Goal: Task Accomplishment & Management: Complete application form

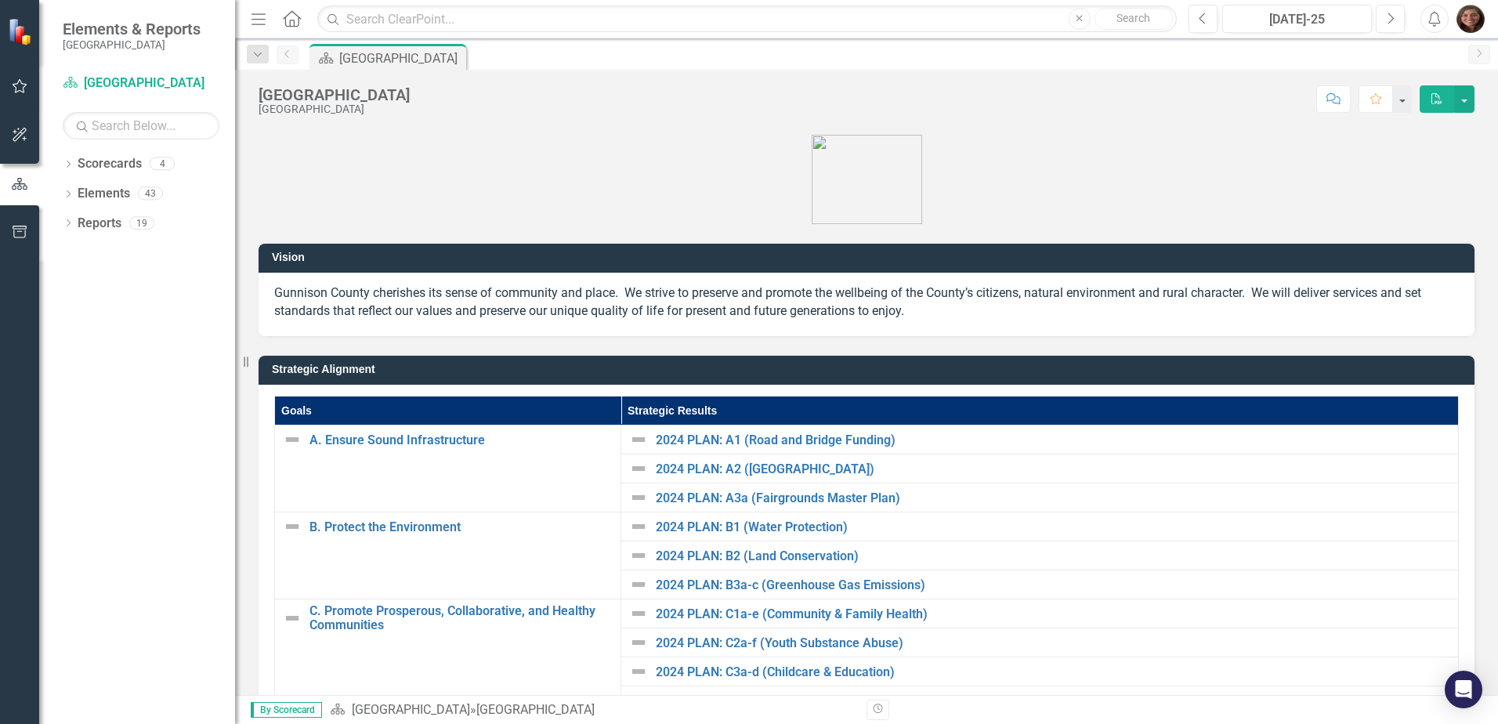
click at [70, 161] on icon "Dropdown" at bounding box center [68, 165] width 11 height 9
click at [84, 187] on div "Dropdown" at bounding box center [78, 193] width 16 height 13
click at [91, 226] on icon "Dropdown" at bounding box center [92, 222] width 12 height 9
click at [148, 281] on link "[PERSON_NAME]" at bounding box center [175, 282] width 117 height 18
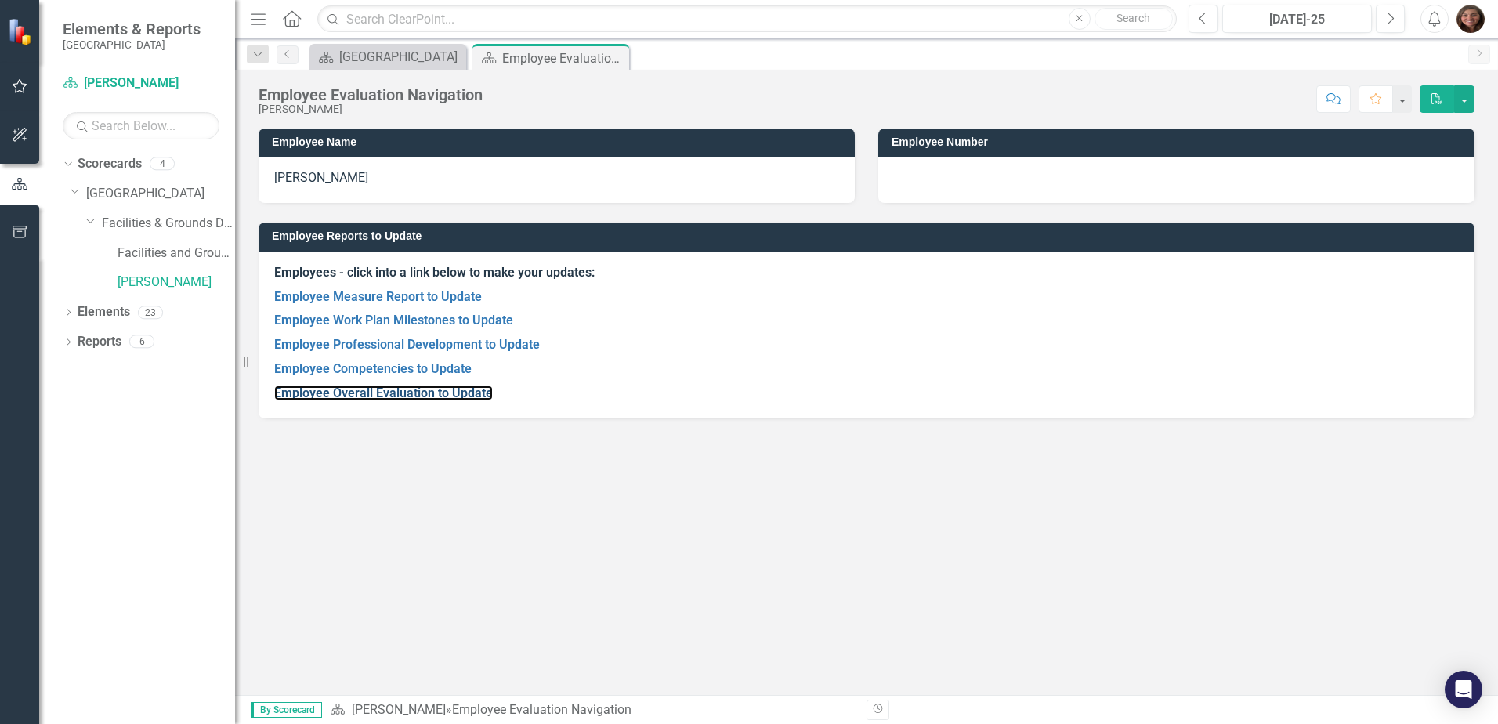
click at [367, 388] on link "Employee Overall Evaluation to Update" at bounding box center [383, 392] width 219 height 15
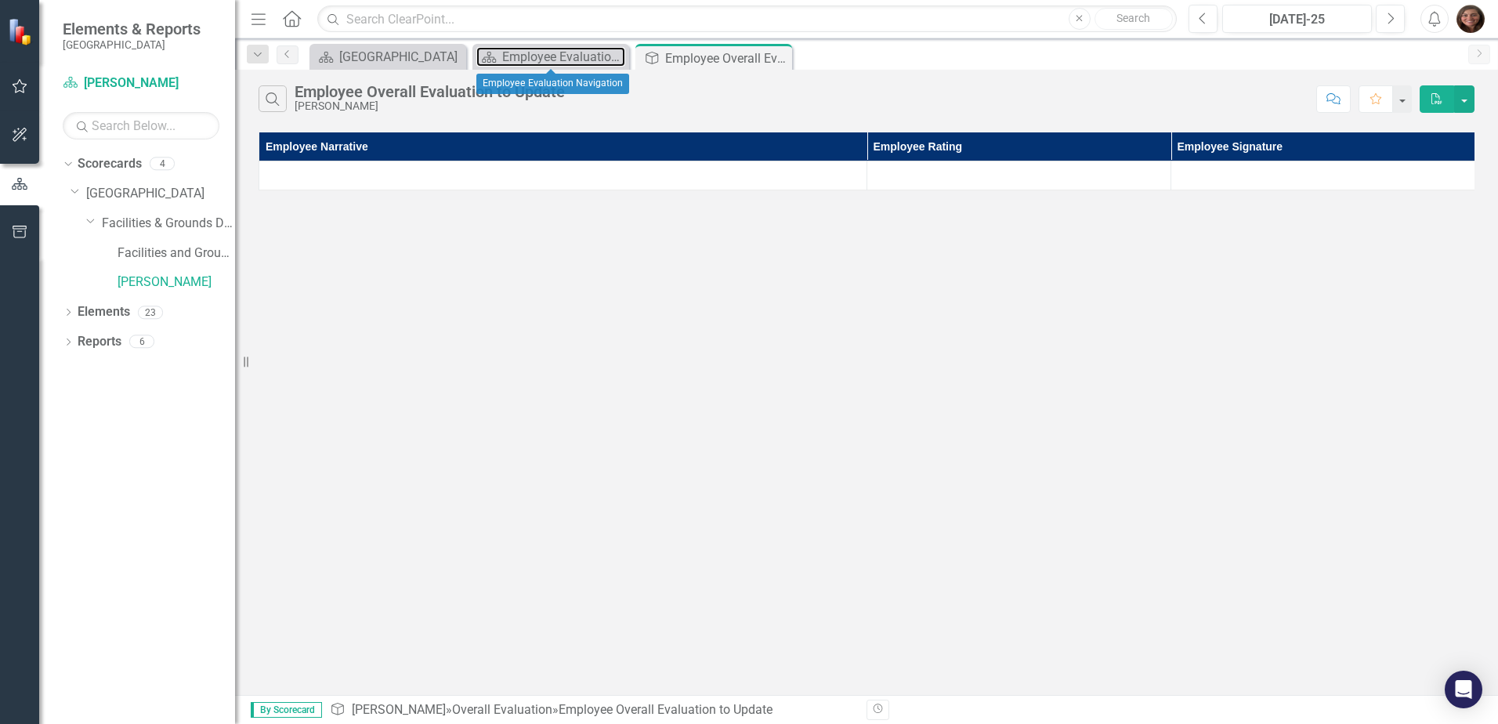
click at [508, 60] on div "Employee Evaluation Navigation" at bounding box center [563, 57] width 123 height 20
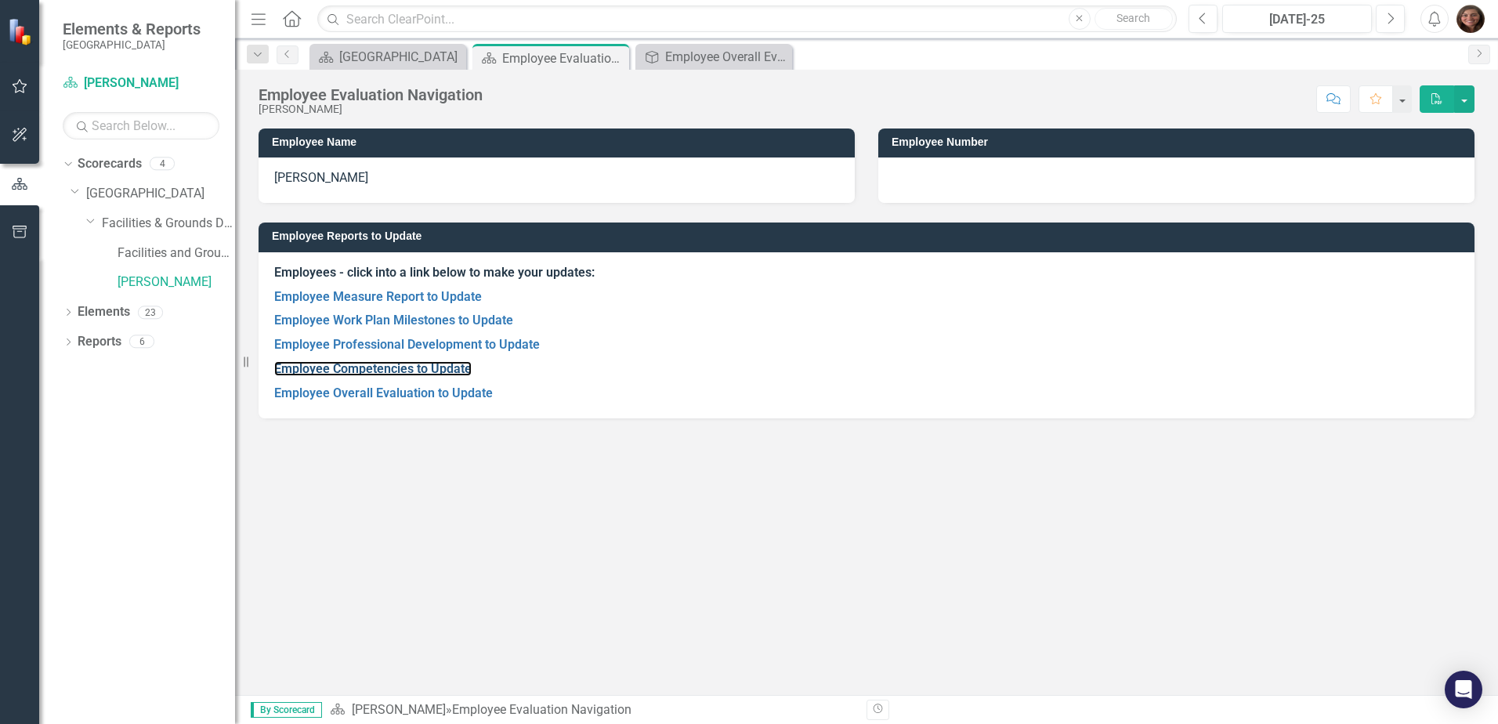
click at [371, 368] on link "Employee Competencies to Update" at bounding box center [372, 368] width 197 height 15
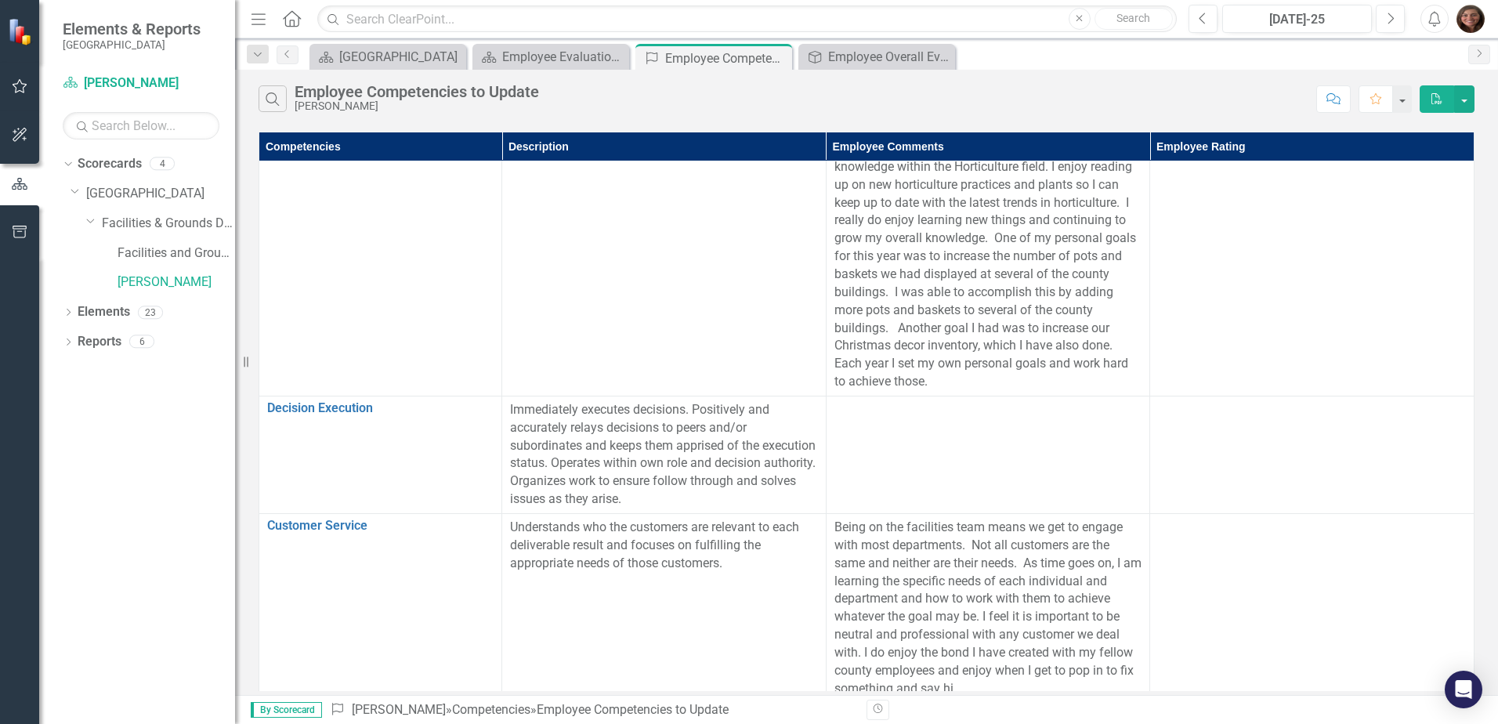
scroll to position [470, 0]
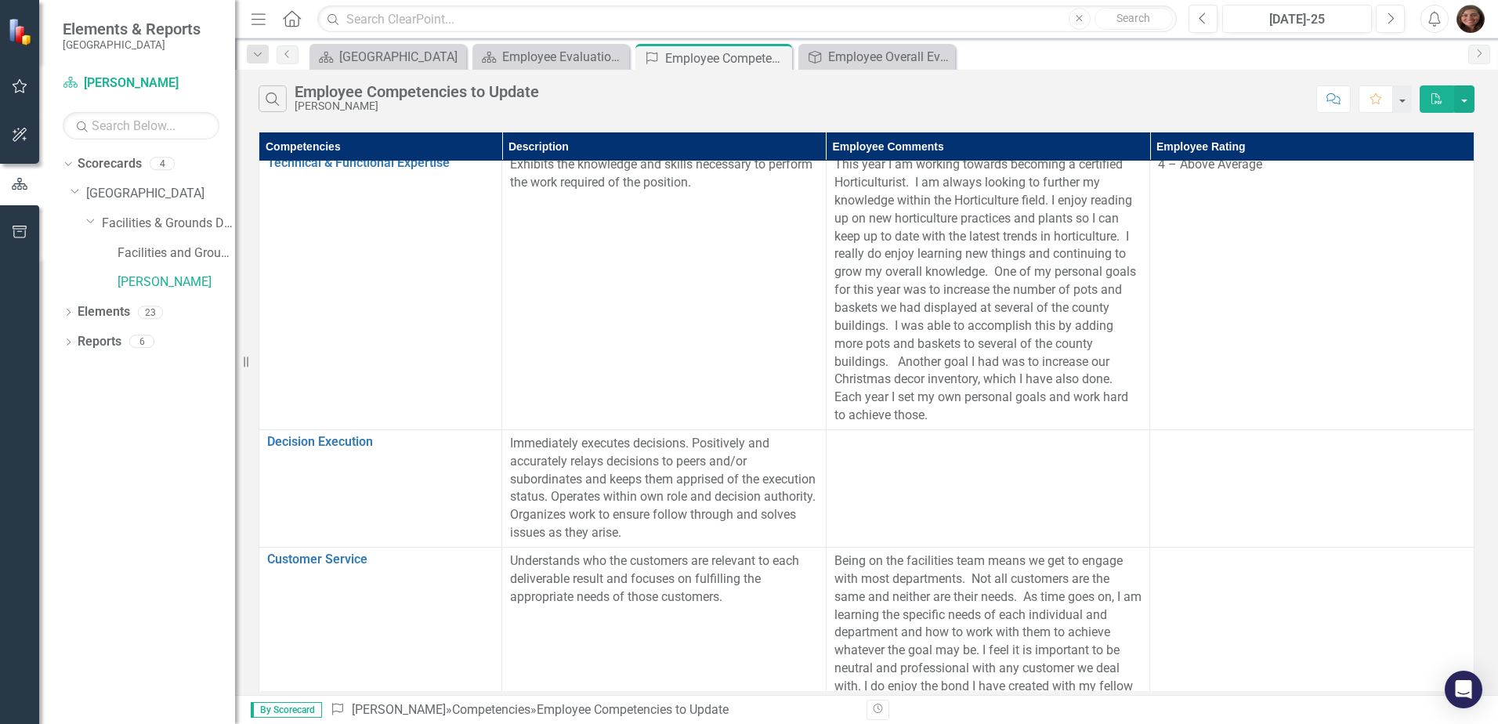
click at [993, 475] on td at bounding box center [988, 487] width 324 height 117
click at [877, 450] on div at bounding box center [988, 444] width 308 height 19
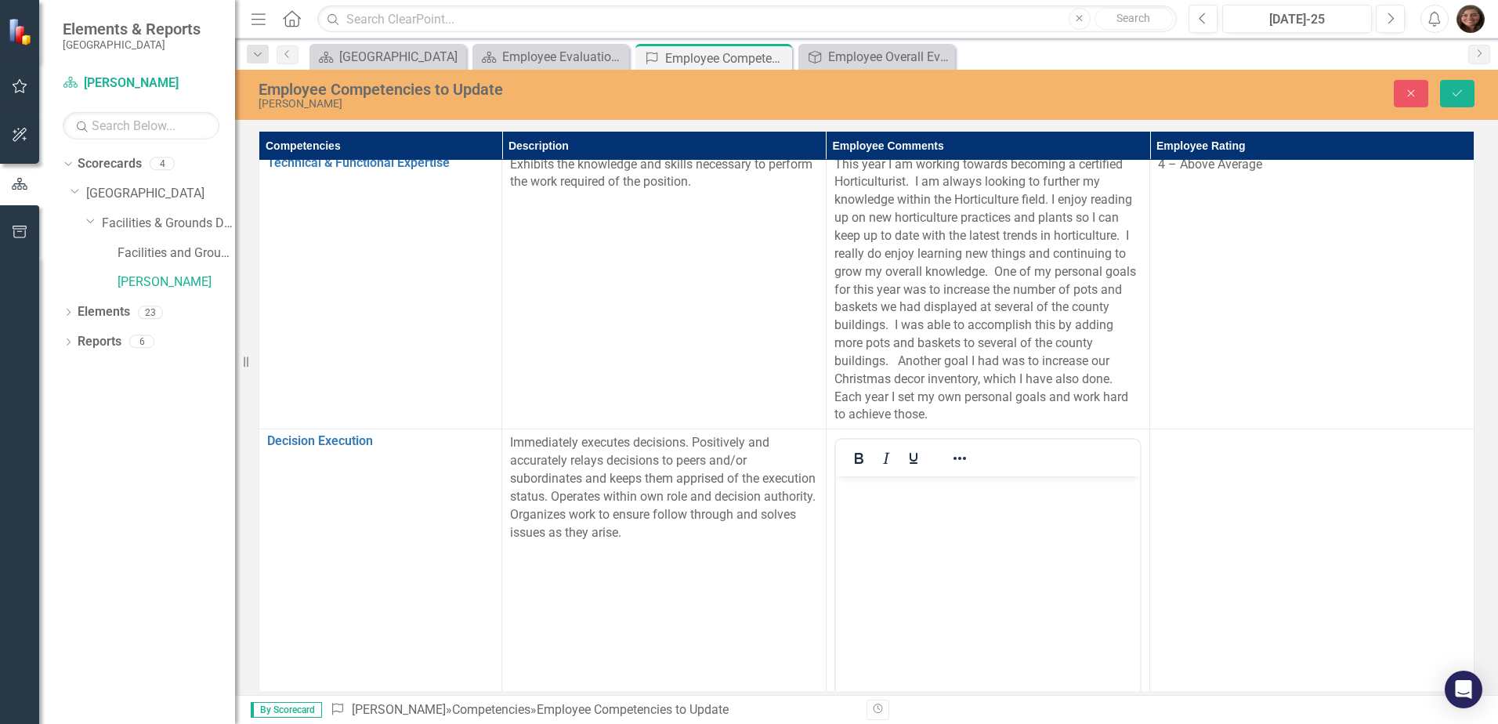
scroll to position [0, 0]
click at [848, 506] on body "Rich Text Area. Press ALT-0 for help." at bounding box center [987, 593] width 305 height 235
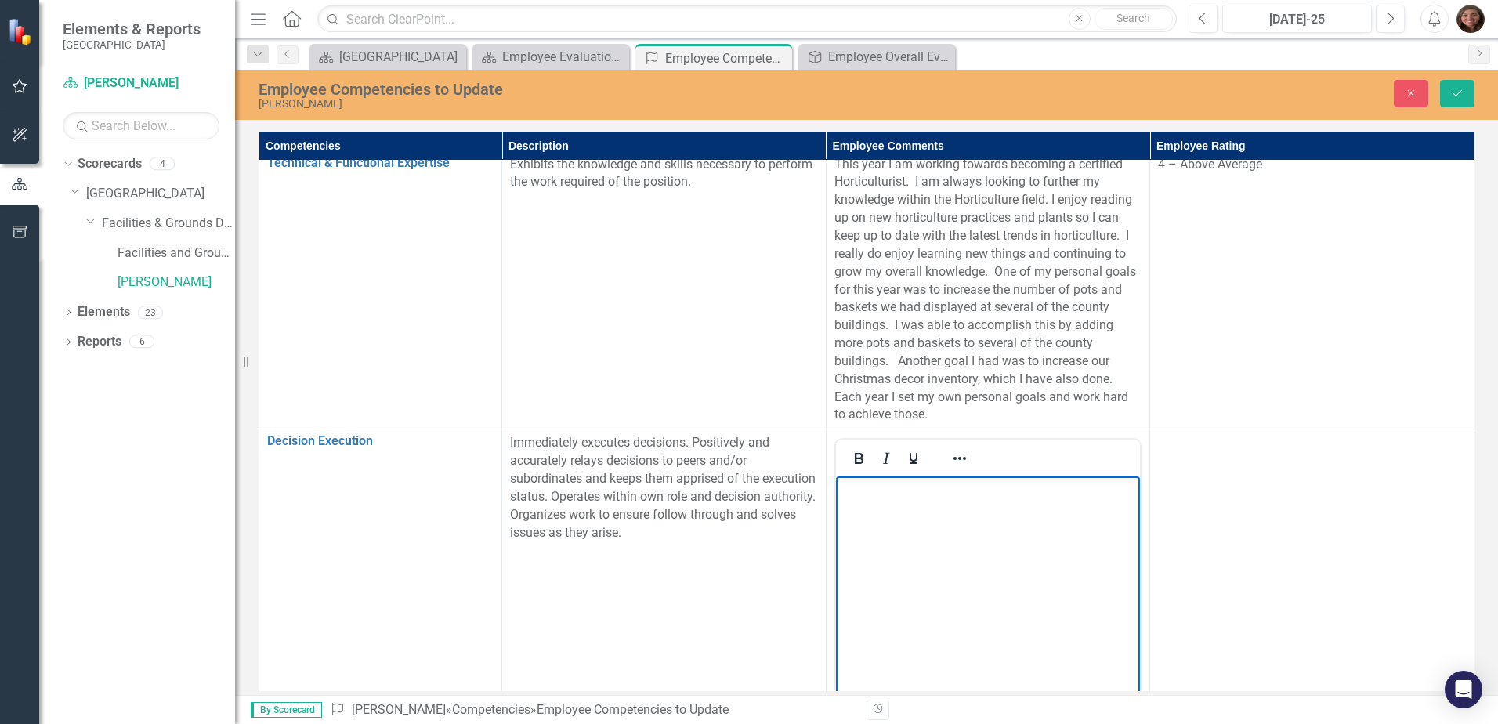
click at [857, 491] on p "Rich Text Area. Press ALT-0 for help." at bounding box center [987, 489] width 297 height 19
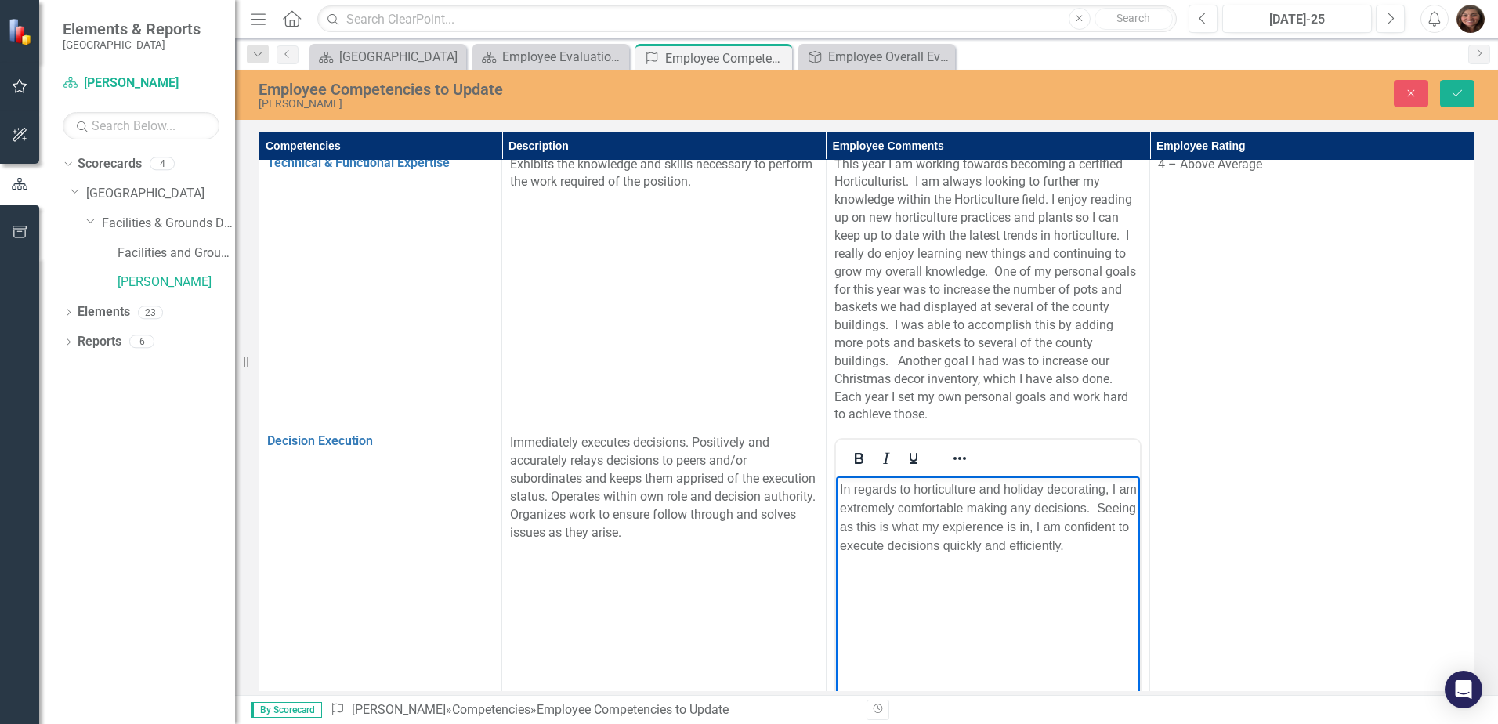
click at [1052, 505] on p "In regards to horticulture and holiday decorating, I am extremely comfortable m…" at bounding box center [987, 517] width 297 height 75
click at [979, 546] on p "In regards to horticulture and holiday decorating, I am extremely comfortable m…" at bounding box center [987, 517] width 297 height 75
drag, startPoint x: 1025, startPoint y: 548, endPoint x: 1024, endPoint y: 587, distance: 40.0
click at [907, 555] on p "In regards to horticulture and holiday decorating, I am extremely comfortable m…" at bounding box center [987, 517] width 297 height 75
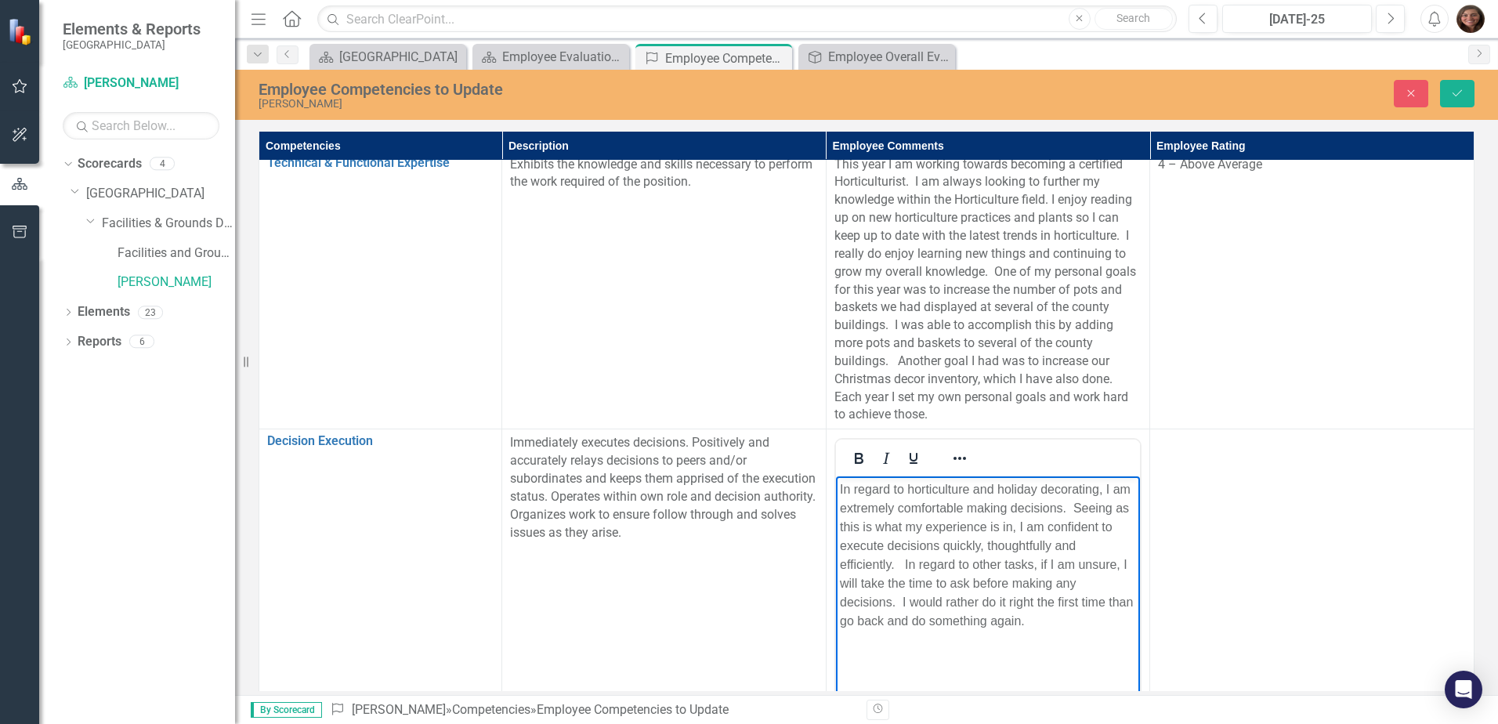
click at [1038, 623] on p "In regard to horticulture and holiday decorating, I am extremely comfortable ma…" at bounding box center [987, 555] width 297 height 150
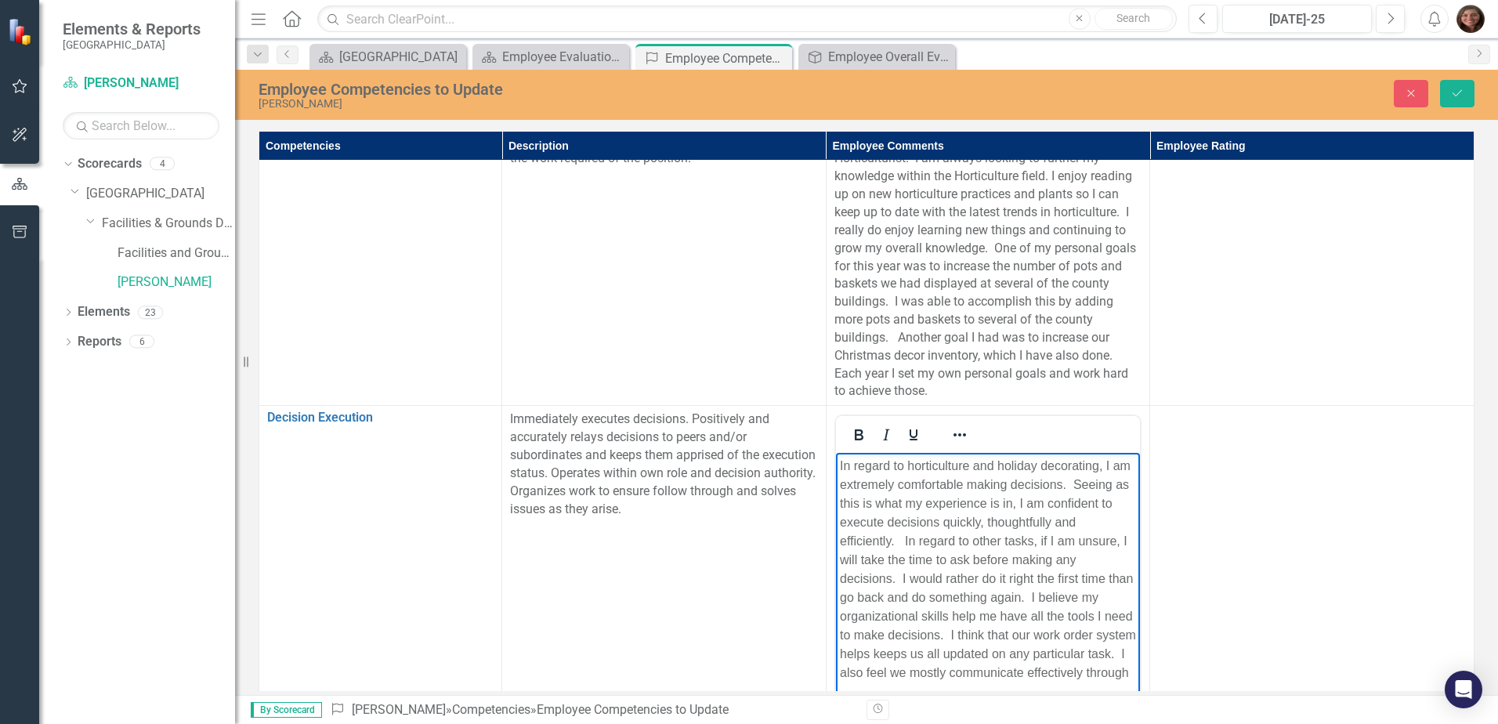
scroll to position [512, 0]
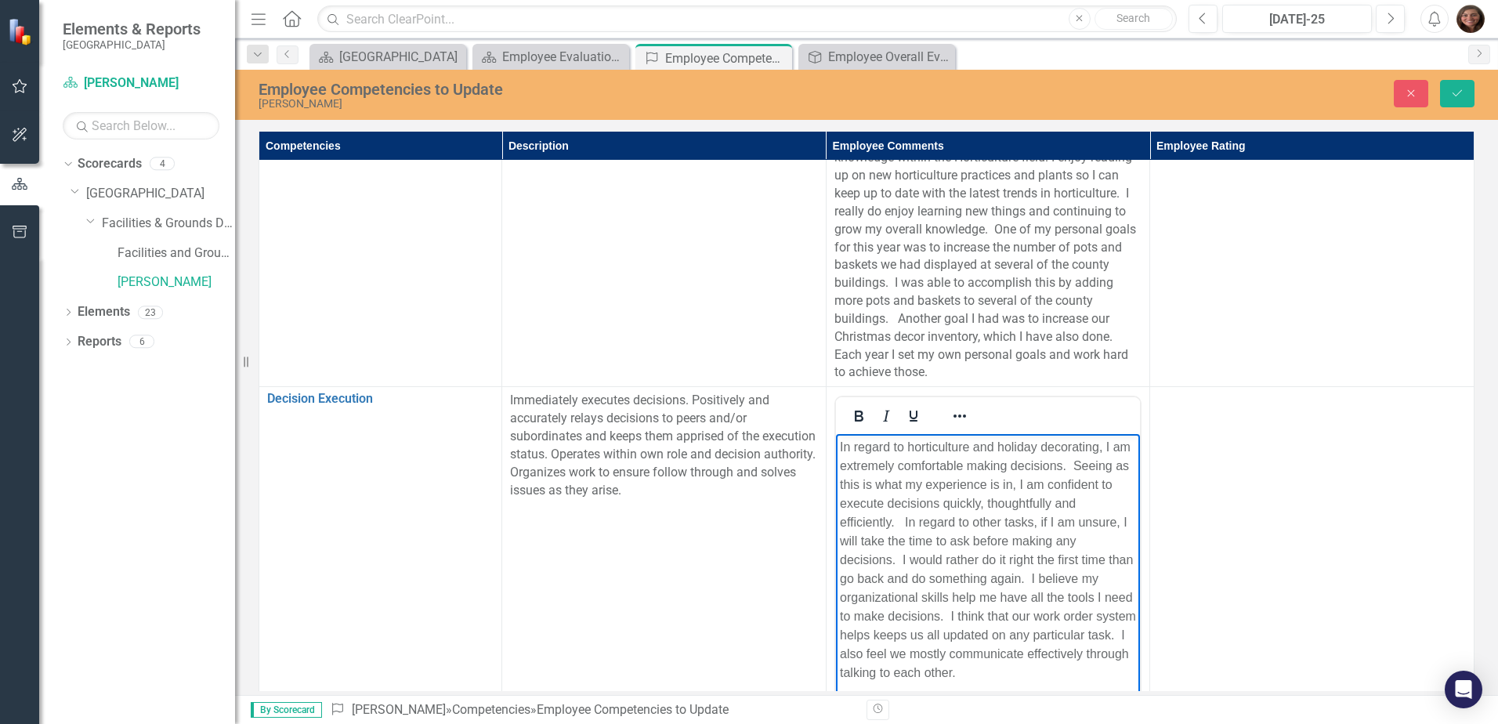
click at [948, 646] on p "In regard to horticulture and holiday decorating, I am extremely comfortable ma…" at bounding box center [987, 560] width 297 height 244
click at [940, 674] on p "In regard to horticulture and holiday decorating, I am extremely comfortable ma…" at bounding box center [987, 560] width 297 height 244
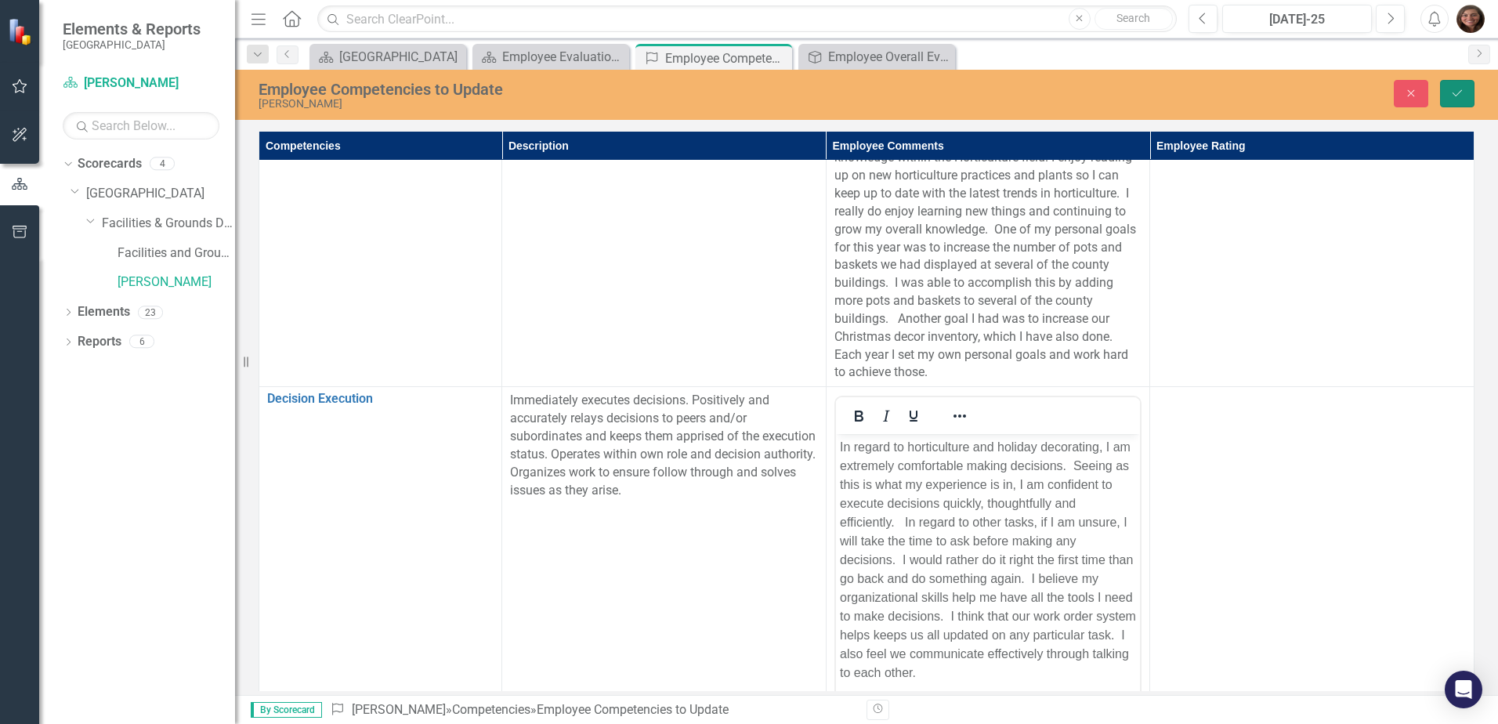
click at [1461, 84] on button "Save" at bounding box center [1457, 93] width 34 height 27
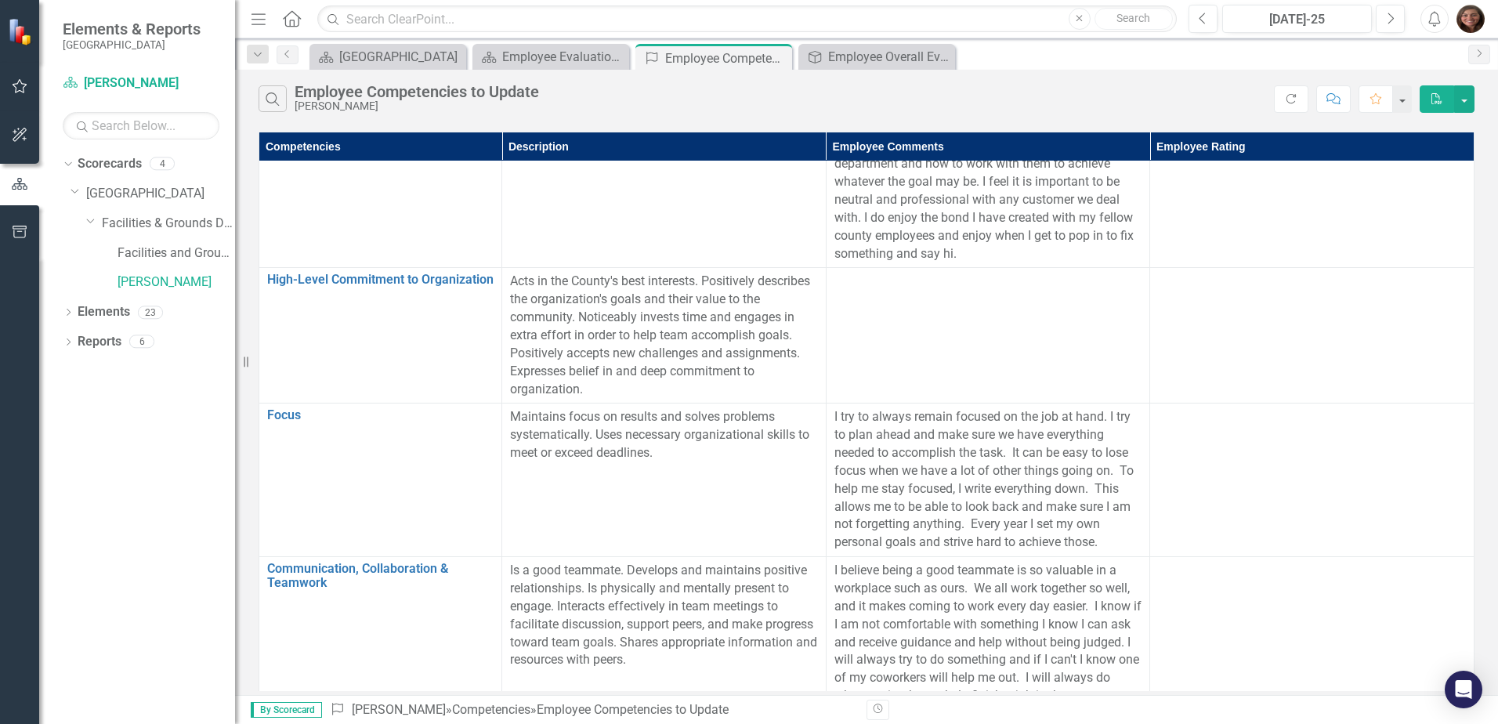
scroll to position [1018, 0]
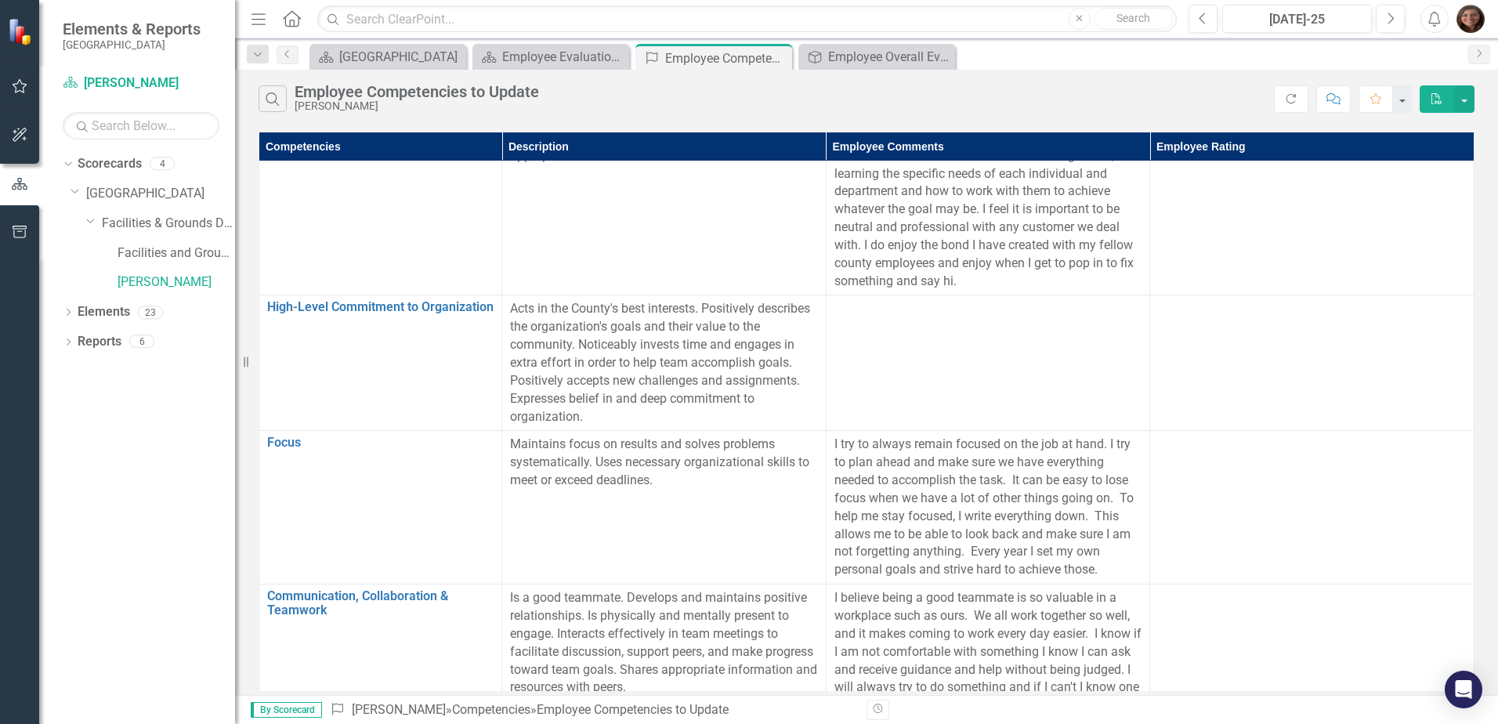
click at [882, 319] on div at bounding box center [988, 309] width 308 height 19
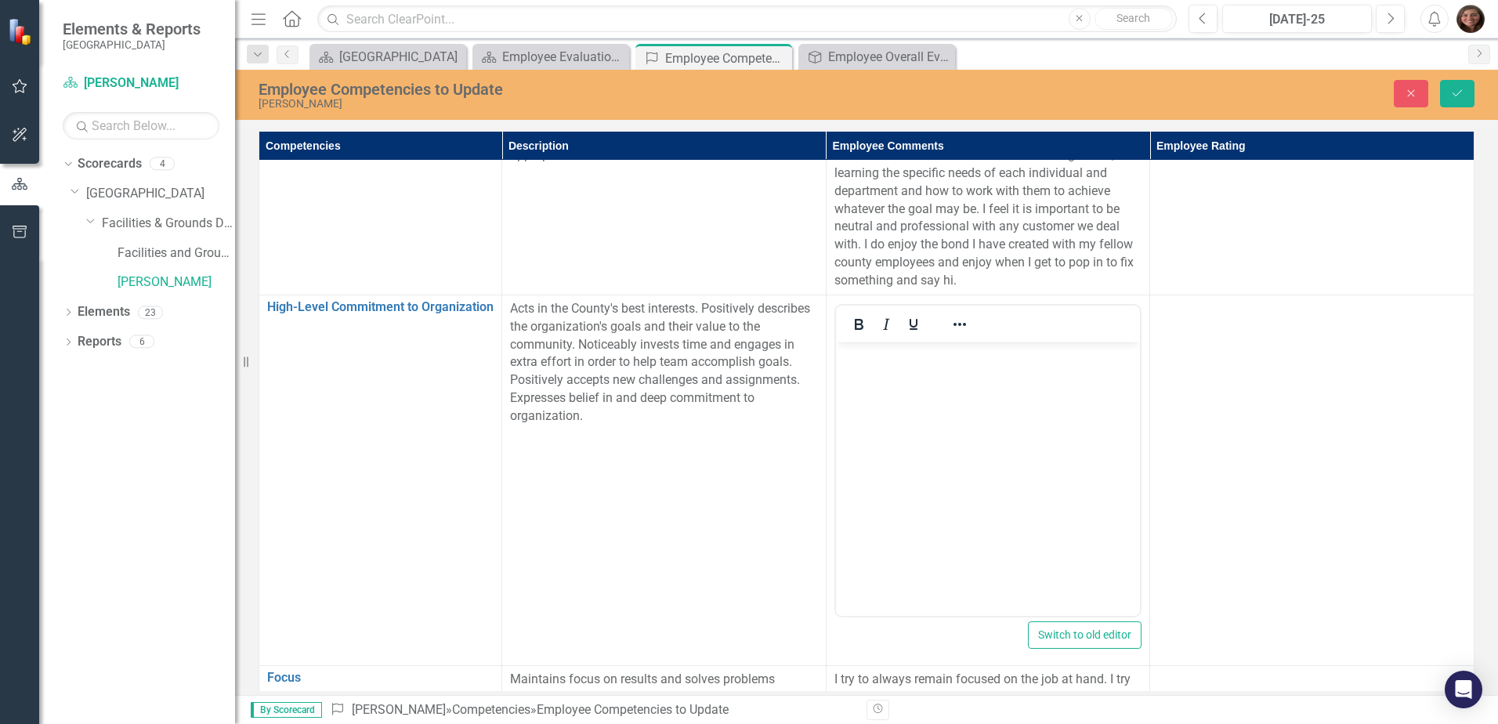
scroll to position [0, 0]
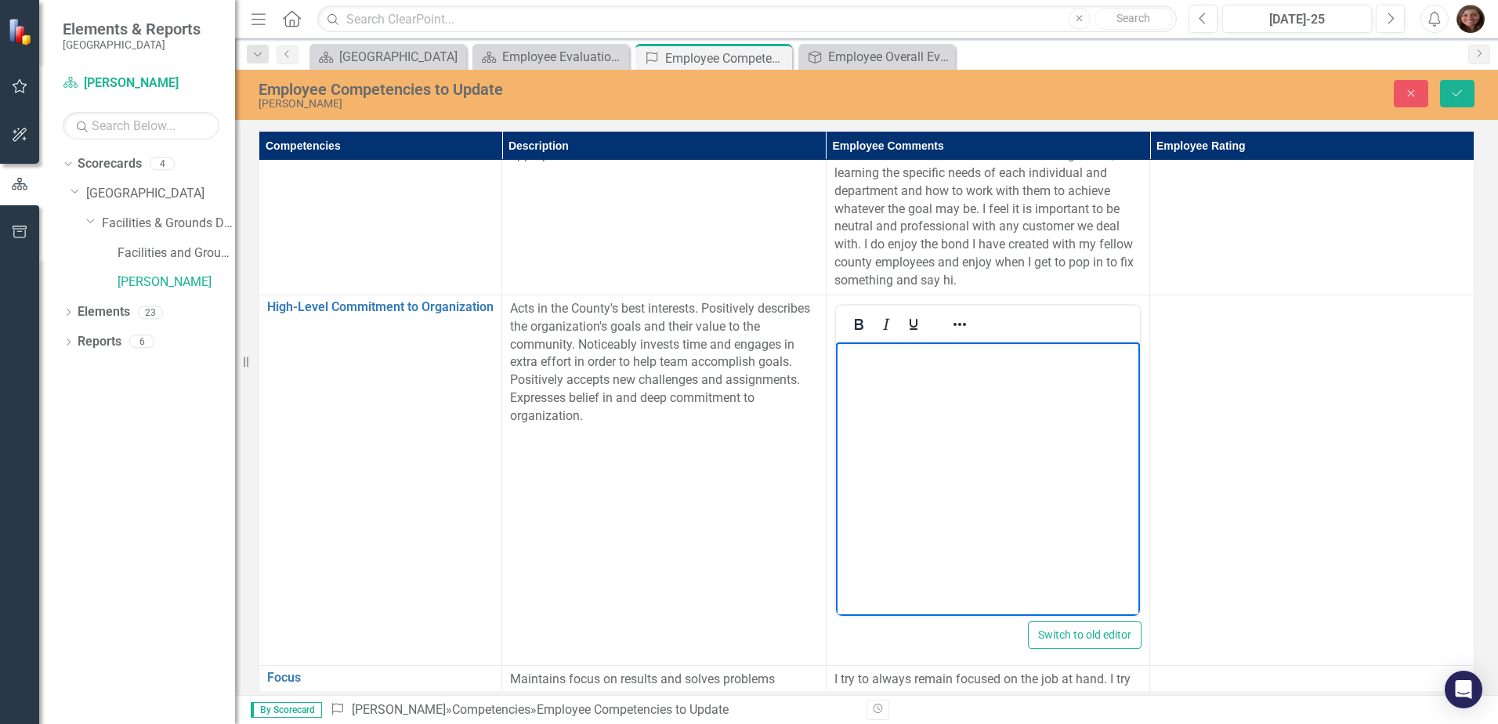
click at [871, 368] on body "Rich Text Area. Press ALT-0 for help." at bounding box center [987, 459] width 305 height 235
